Goal: Complete application form: Complete application form

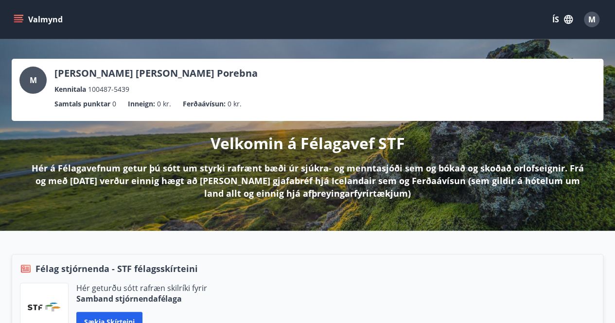
click at [17, 22] on icon "menu" at bounding box center [18, 21] width 9 height 1
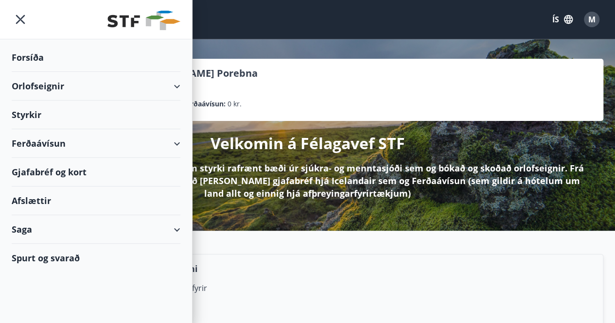
click at [14, 112] on div "Styrkir" at bounding box center [96, 115] width 169 height 29
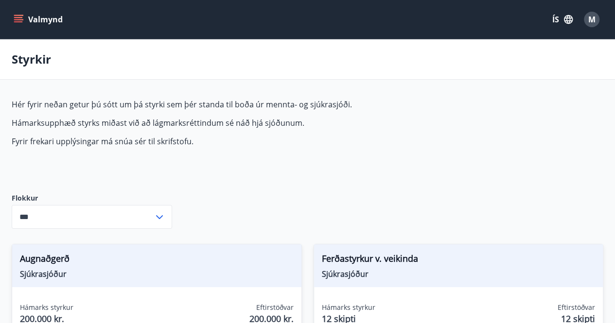
type input "***"
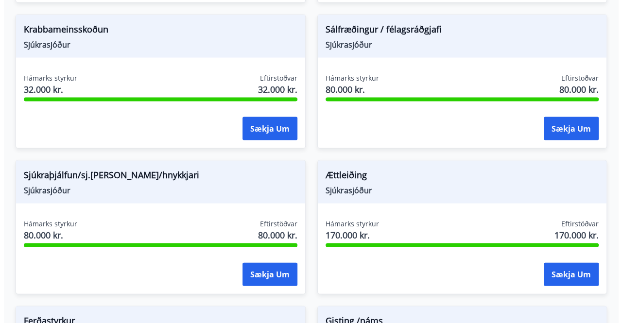
scroll to position [1021, 0]
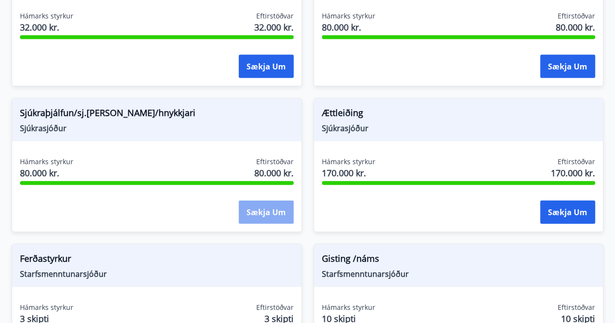
click at [283, 217] on button "Sækja um" at bounding box center [266, 212] width 55 height 23
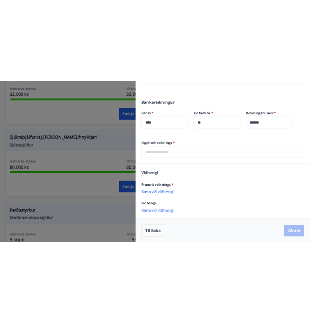
scroll to position [312, 0]
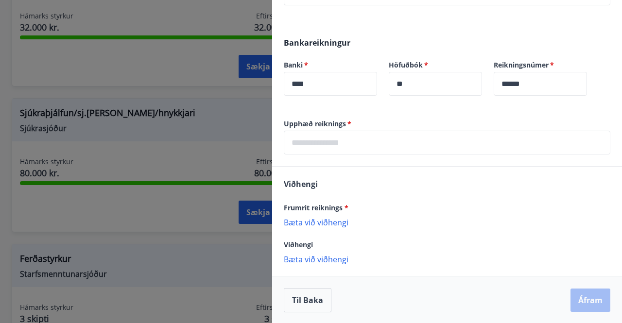
click at [328, 224] on p "Bæta við viðhengi" at bounding box center [447, 222] width 327 height 10
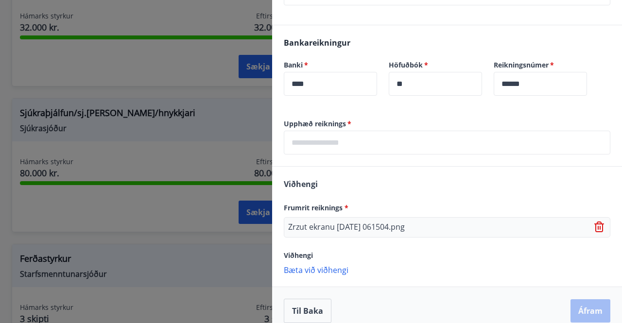
click at [597, 227] on icon at bounding box center [600, 228] width 12 height 12
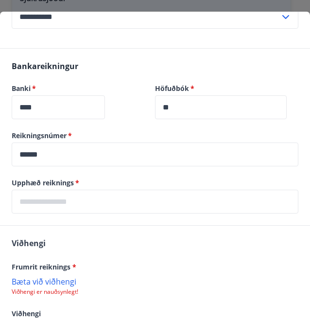
click at [56, 276] on p "Bæta við viðhengi" at bounding box center [155, 281] width 287 height 10
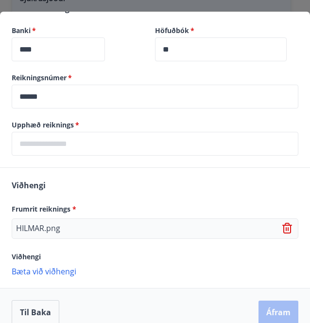
scroll to position [370, 0]
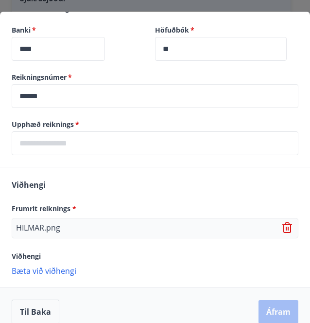
click at [30, 265] on p "Bæta við viðhengi" at bounding box center [155, 270] width 287 height 10
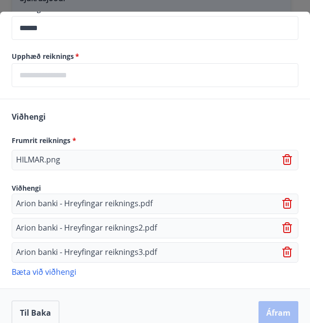
scroll to position [244, 0]
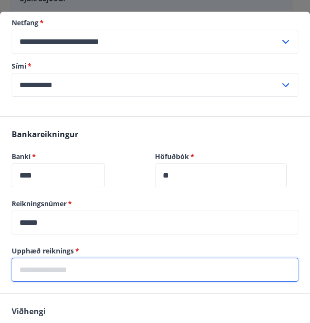
click at [72, 264] on input "text" at bounding box center [155, 270] width 287 height 24
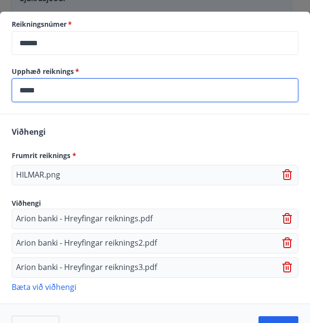
scroll to position [438, 0]
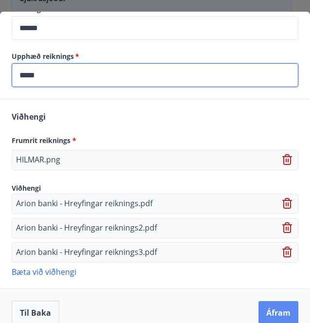
type input "*****"
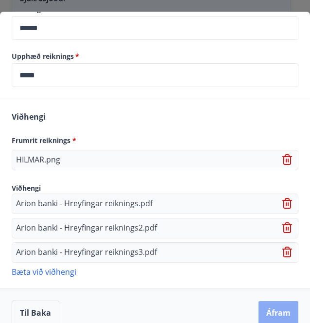
click at [262, 301] on button "Áfram" at bounding box center [279, 312] width 40 height 23
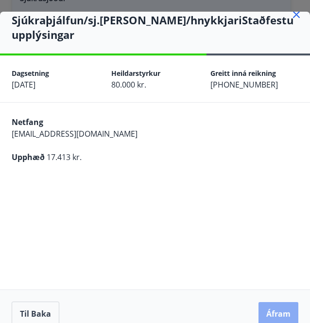
click at [259, 302] on button "Áfram" at bounding box center [279, 313] width 40 height 23
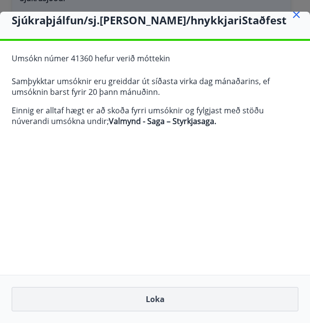
click at [137, 298] on button "Loka" at bounding box center [155, 299] width 287 height 24
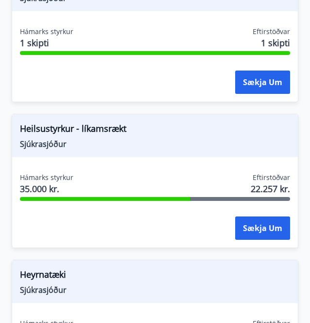
scroll to position [0, 0]
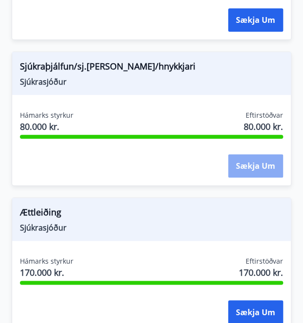
click at [259, 161] on button "Sækja um" at bounding box center [255, 165] width 55 height 23
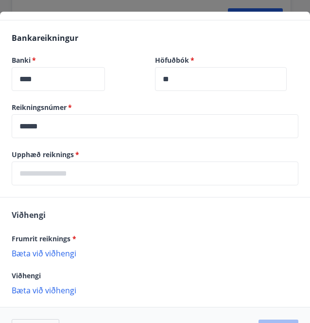
scroll to position [360, 0]
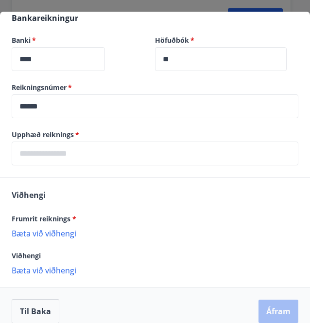
click at [67, 146] on input "text" at bounding box center [155, 153] width 287 height 24
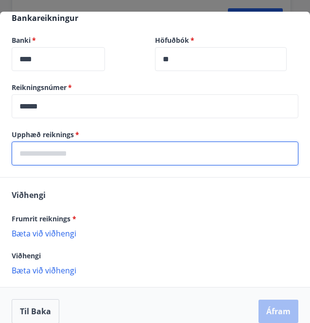
paste input "*****"
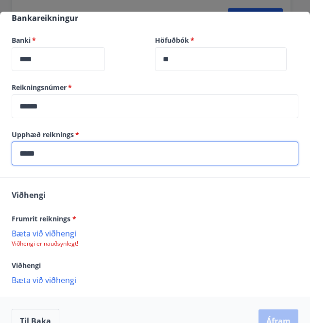
click at [27, 143] on input "*****" at bounding box center [155, 153] width 287 height 24
type input "****"
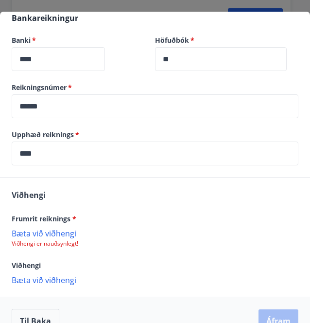
click at [71, 228] on p "Bæta við viðhengi" at bounding box center [155, 233] width 287 height 10
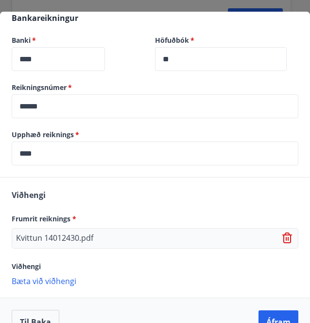
scroll to position [370, 0]
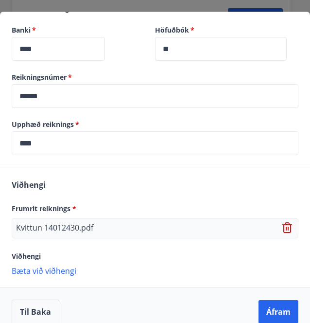
click at [49, 265] on p "Bæta við viðhengi" at bounding box center [155, 270] width 287 height 10
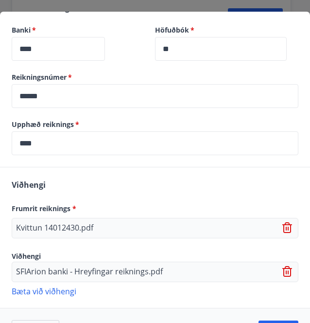
scroll to position [391, 0]
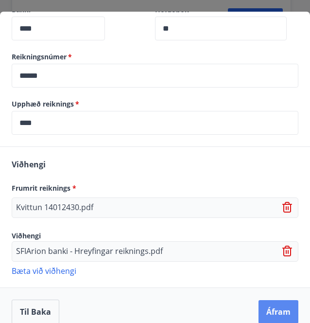
click at [262, 302] on button "Áfram" at bounding box center [279, 311] width 40 height 23
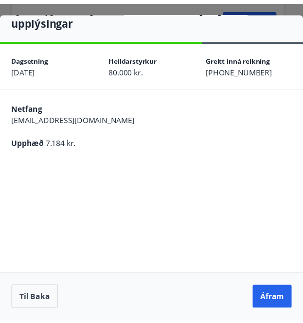
scroll to position [11, 0]
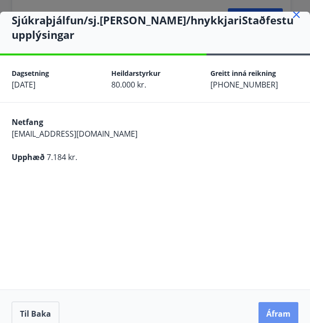
click at [262, 302] on button "Áfram" at bounding box center [279, 313] width 40 height 23
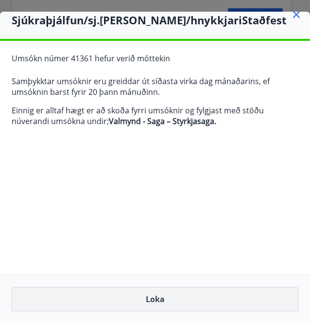
click at [235, 302] on button "Loka" at bounding box center [155, 299] width 287 height 24
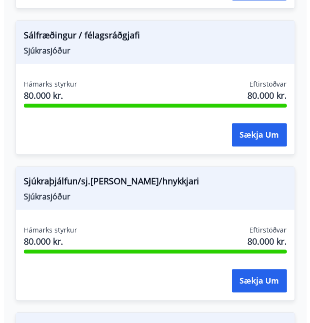
scroll to position [1929, 0]
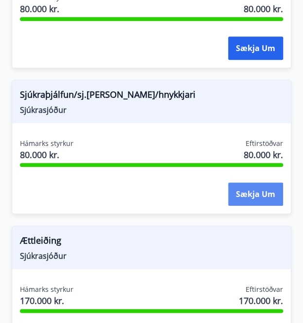
click at [249, 195] on button "Sækja um" at bounding box center [255, 193] width 55 height 23
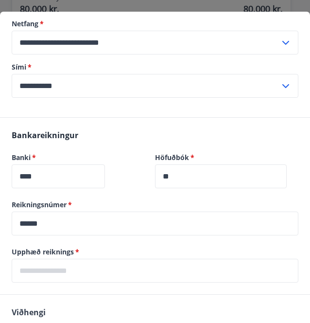
scroll to position [292, 0]
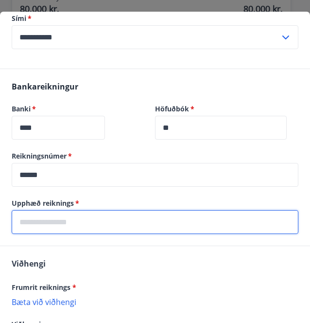
click at [72, 210] on input "text" at bounding box center [155, 222] width 287 height 24
type input "*****"
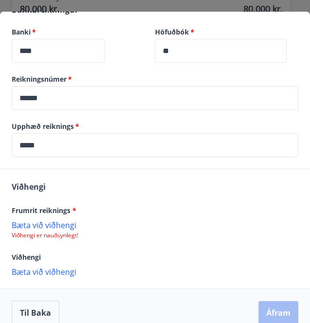
scroll to position [370, 0]
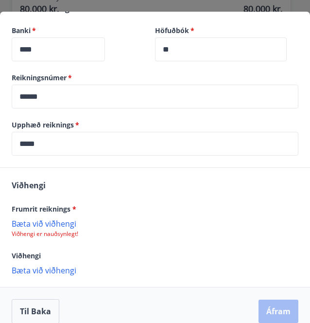
click at [55, 218] on p "Bæta við viðhengi" at bounding box center [155, 223] width 287 height 10
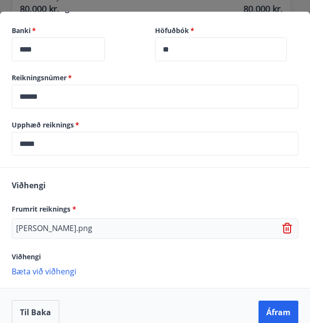
scroll to position [370, 0]
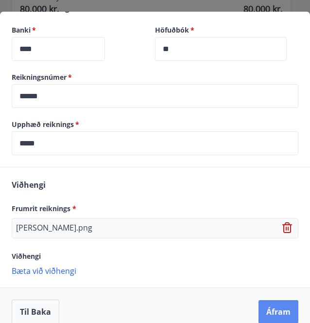
click at [266, 300] on button "Áfram" at bounding box center [279, 311] width 40 height 23
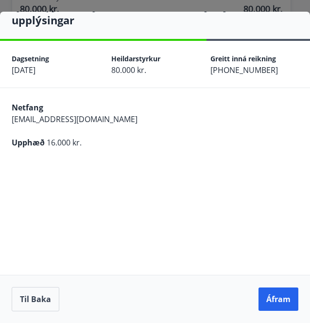
scroll to position [11, 0]
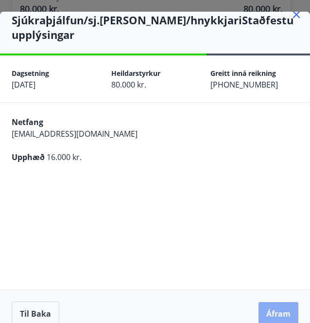
click at [268, 302] on button "Áfram" at bounding box center [279, 313] width 40 height 23
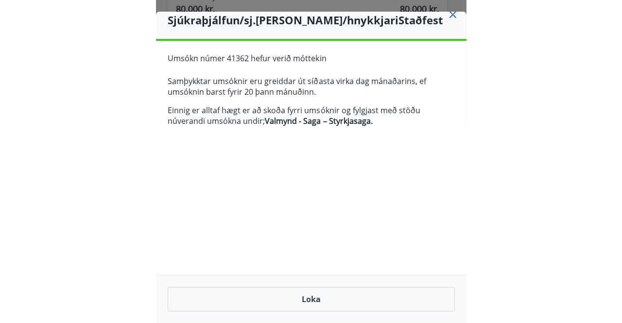
scroll to position [0, 0]
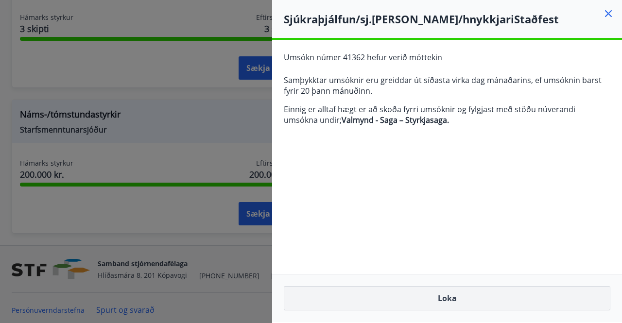
click at [446, 298] on button "Loka" at bounding box center [447, 298] width 327 height 24
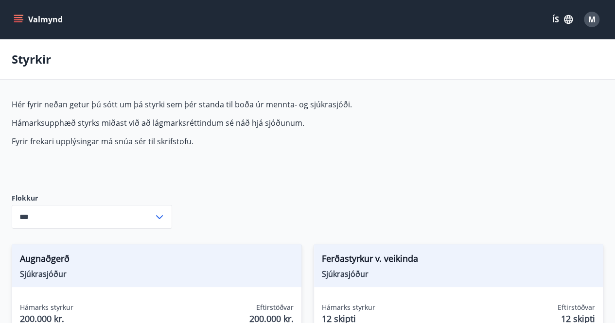
click at [44, 23] on button "Valmynd" at bounding box center [39, 19] width 55 height 17
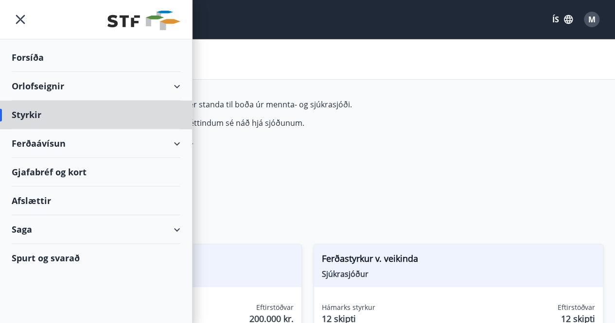
click at [25, 58] on div "Forsíða" at bounding box center [96, 57] width 169 height 29
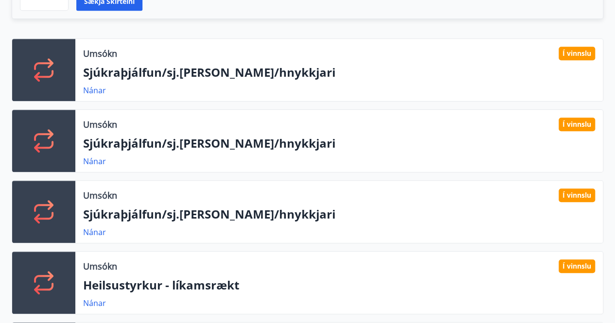
scroll to position [292, 0]
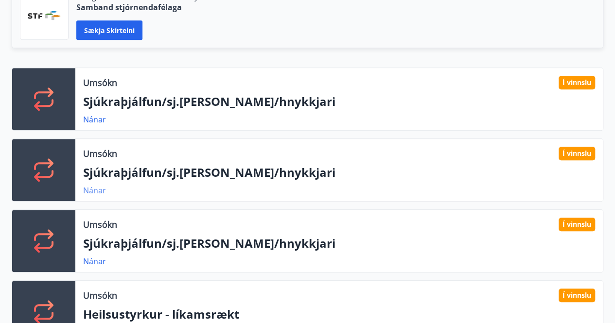
click at [99, 191] on link "Nánar" at bounding box center [94, 190] width 23 height 11
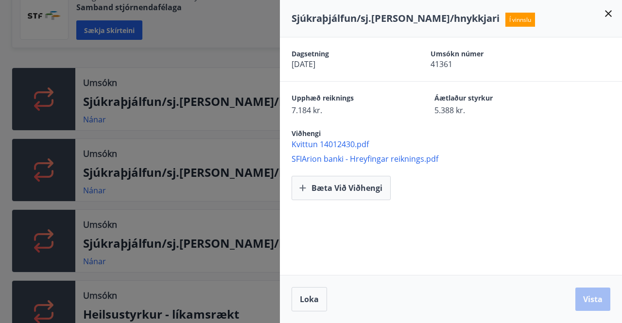
click at [607, 12] on icon at bounding box center [608, 13] width 7 height 7
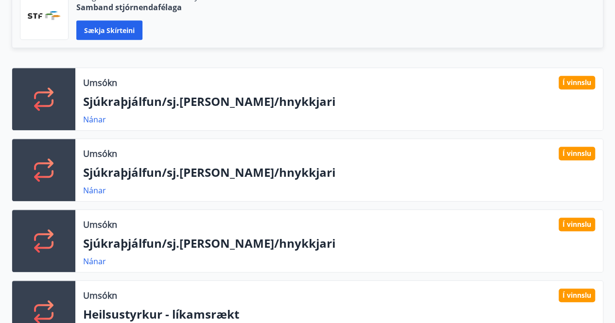
click at [573, 158] on div "Í vinnslu" at bounding box center [576, 154] width 36 height 14
click at [87, 189] on link "Nánar" at bounding box center [94, 190] width 23 height 11
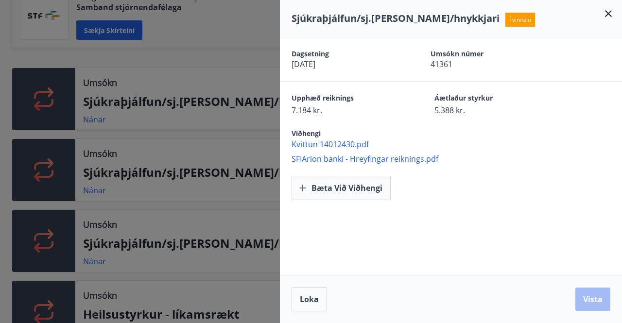
click at [607, 17] on icon at bounding box center [609, 14] width 12 height 12
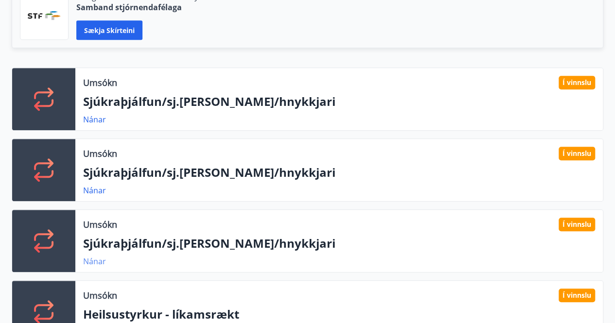
click at [98, 263] on link "Nánar" at bounding box center [94, 261] width 23 height 11
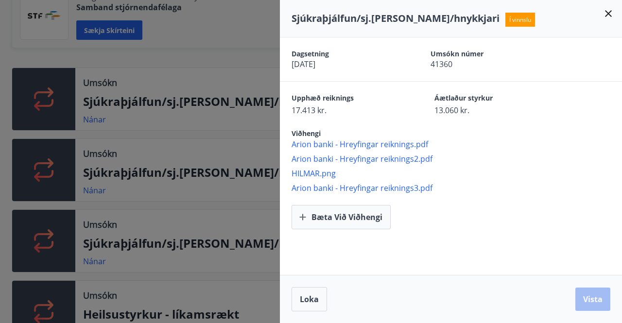
click at [315, 173] on span "HILMAR.png" at bounding box center [457, 173] width 330 height 11
click at [606, 13] on icon at bounding box center [609, 14] width 12 height 12
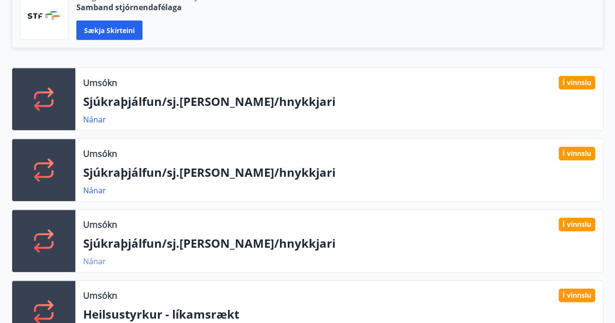
click at [94, 261] on link "Nánar" at bounding box center [94, 261] width 23 height 11
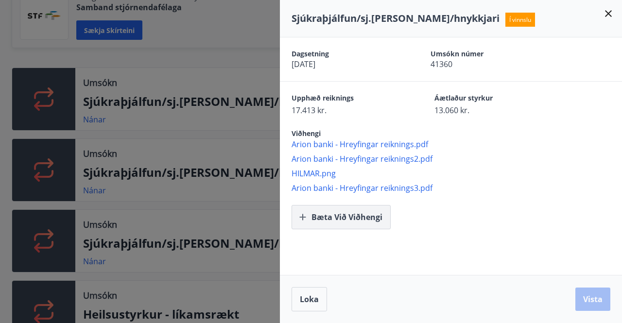
click at [357, 213] on button "Bæta við viðhengi" at bounding box center [341, 217] width 99 height 24
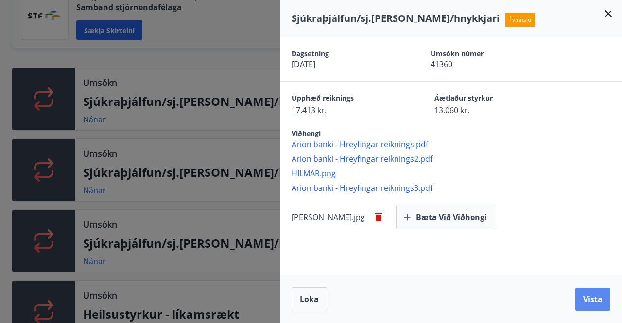
click at [591, 296] on button "Vista" at bounding box center [592, 299] width 35 height 23
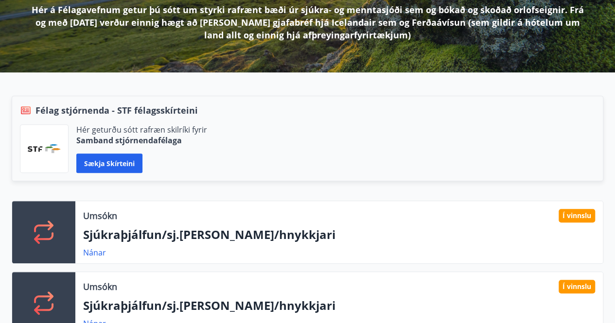
scroll to position [243, 0]
